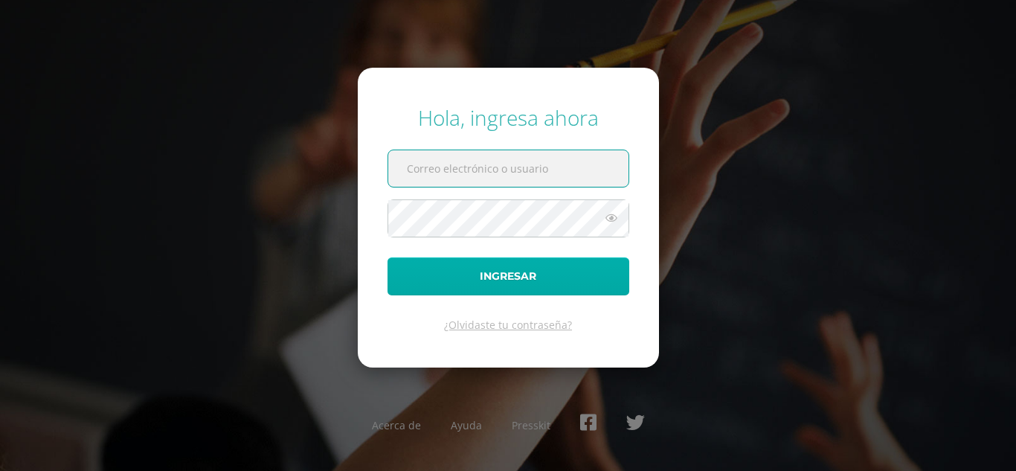
type input "[EMAIL_ADDRESS][DOMAIN_NAME]"
click at [440, 267] on button "Ingresar" at bounding box center [509, 276] width 242 height 38
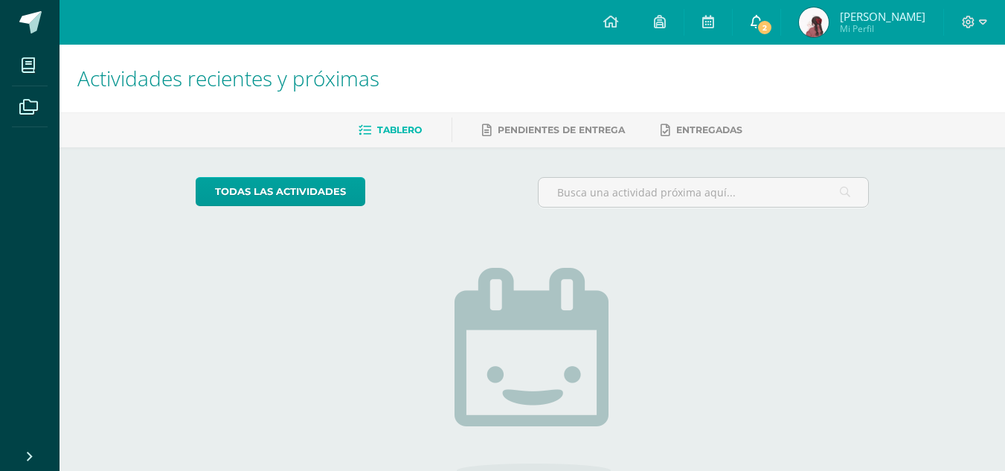
click at [763, 25] on icon at bounding box center [757, 21] width 12 height 13
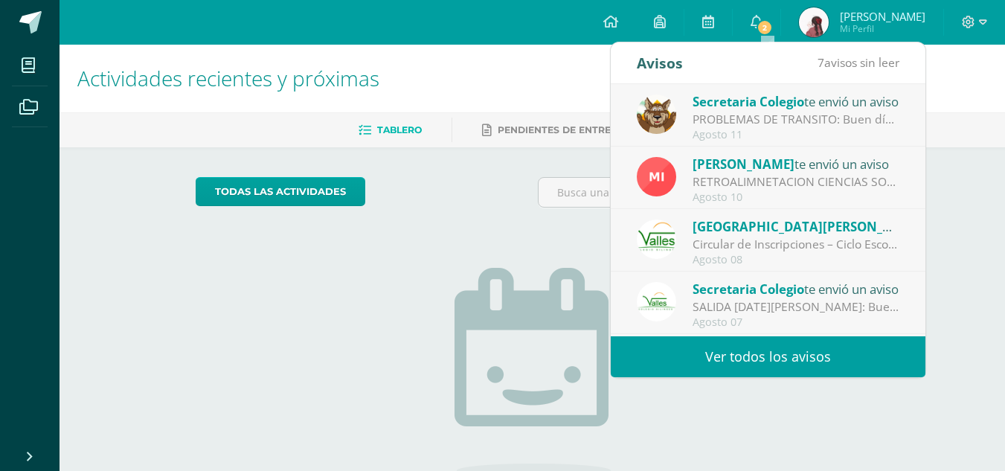
click at [731, 365] on link "Ver todos los avisos" at bounding box center [768, 356] width 315 height 41
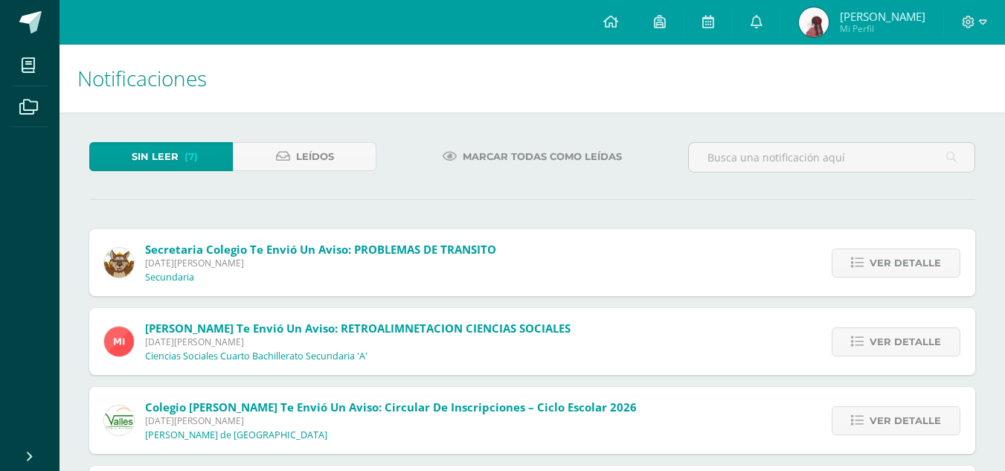
click at [568, 157] on span "Marcar todas como leídas" at bounding box center [542, 157] width 159 height 28
